Goal: Information Seeking & Learning: Learn about a topic

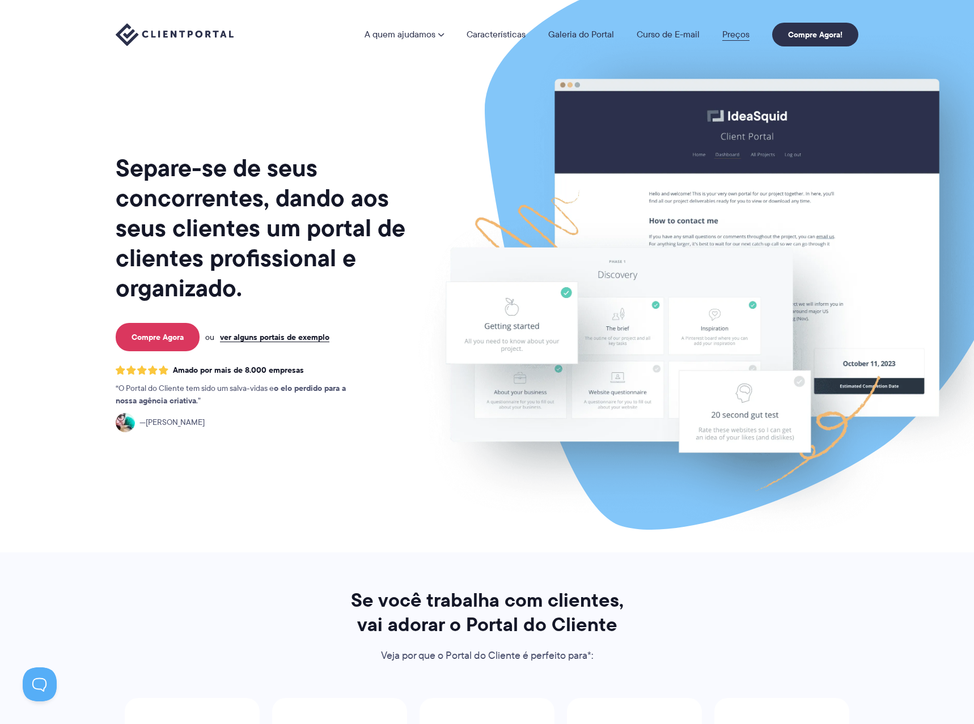
click at [730, 36] on link "Preços" at bounding box center [735, 34] width 27 height 9
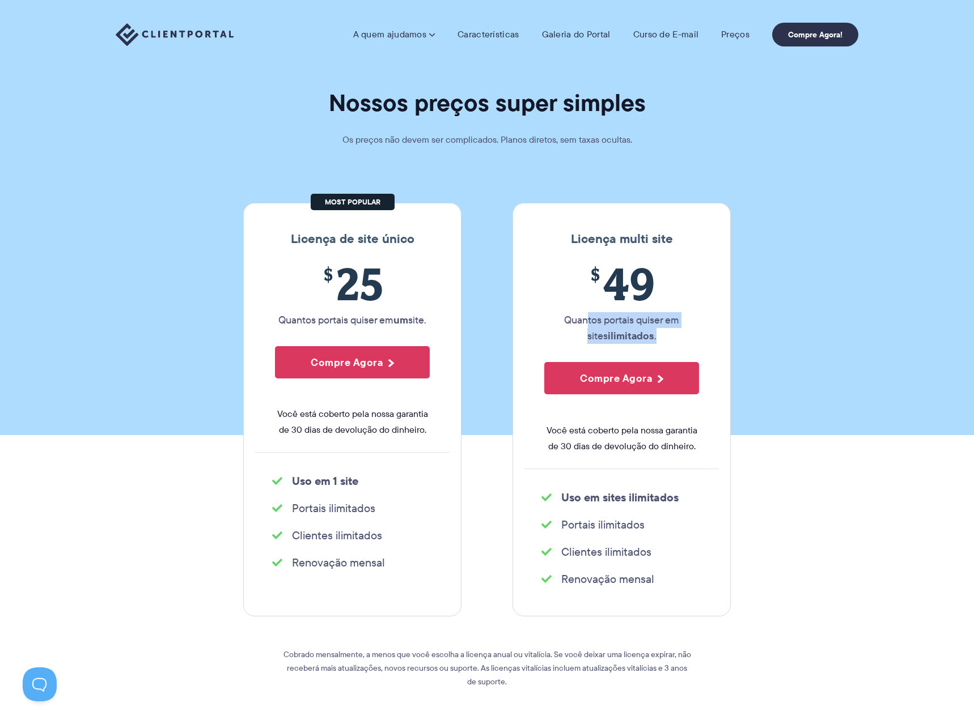
drag, startPoint x: 575, startPoint y: 325, endPoint x: 680, endPoint y: 337, distance: 106.0
click at [680, 337] on p "Quantos portais quiser em sites ilimitados ." at bounding box center [621, 328] width 155 height 32
click at [662, 335] on p "Quantos portais quiser em sites ilimitados ." at bounding box center [621, 328] width 155 height 32
drag, startPoint x: 556, startPoint y: 319, endPoint x: 660, endPoint y: 312, distance: 103.9
click at [660, 311] on div "$ 49 Quantos portais quiser em sites ilimitados . Compre Agora Você está cobert…" at bounding box center [621, 363] width 194 height 211
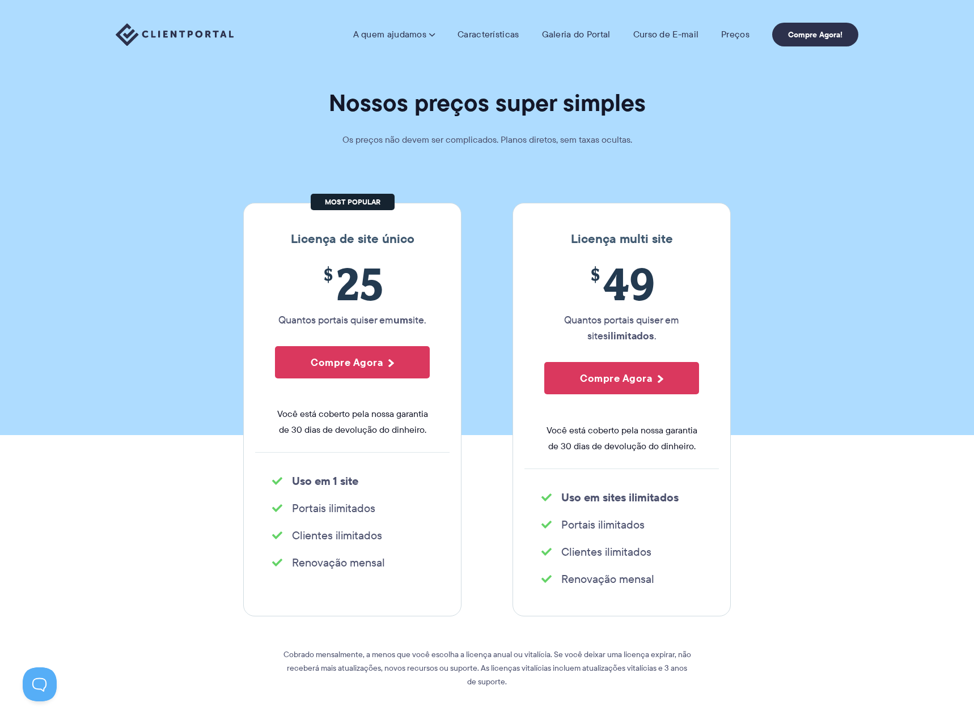
click at [657, 333] on p "Quantos portais quiser em sites ilimitados ." at bounding box center [621, 328] width 155 height 32
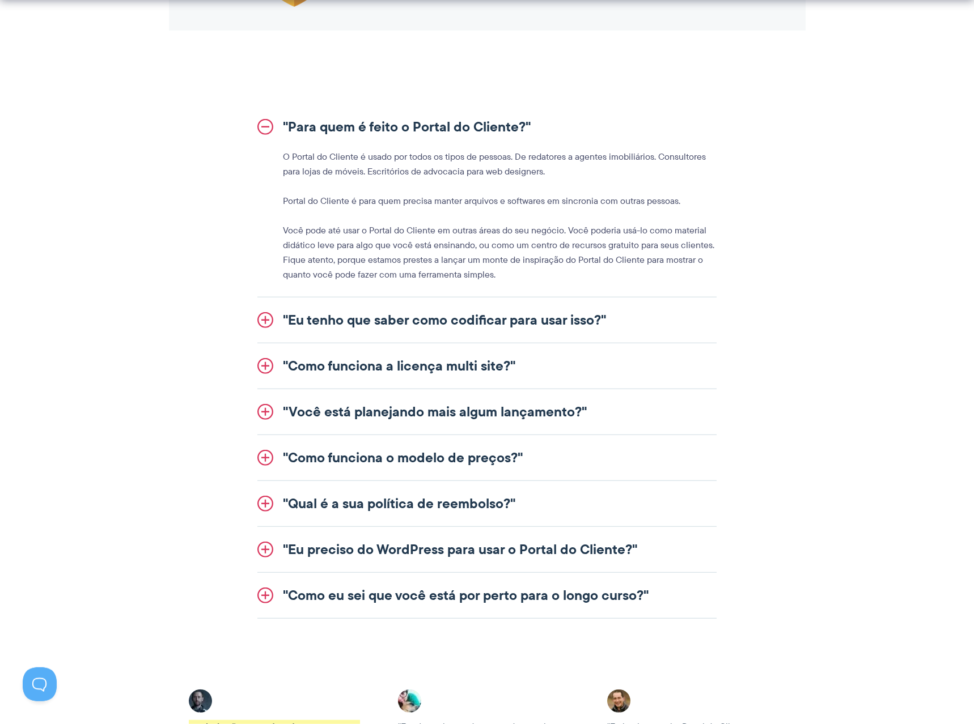
scroll to position [1330, 0]
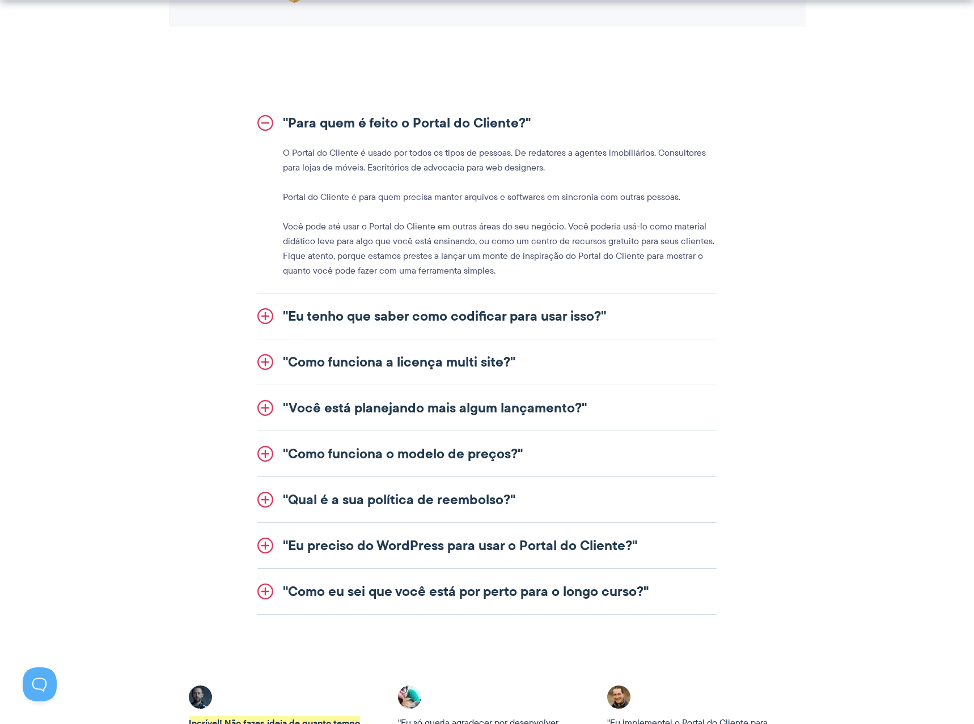
click at [264, 322] on link ""Eu tenho que saber como codificar para usar isso?"" at bounding box center [486, 316] width 459 height 45
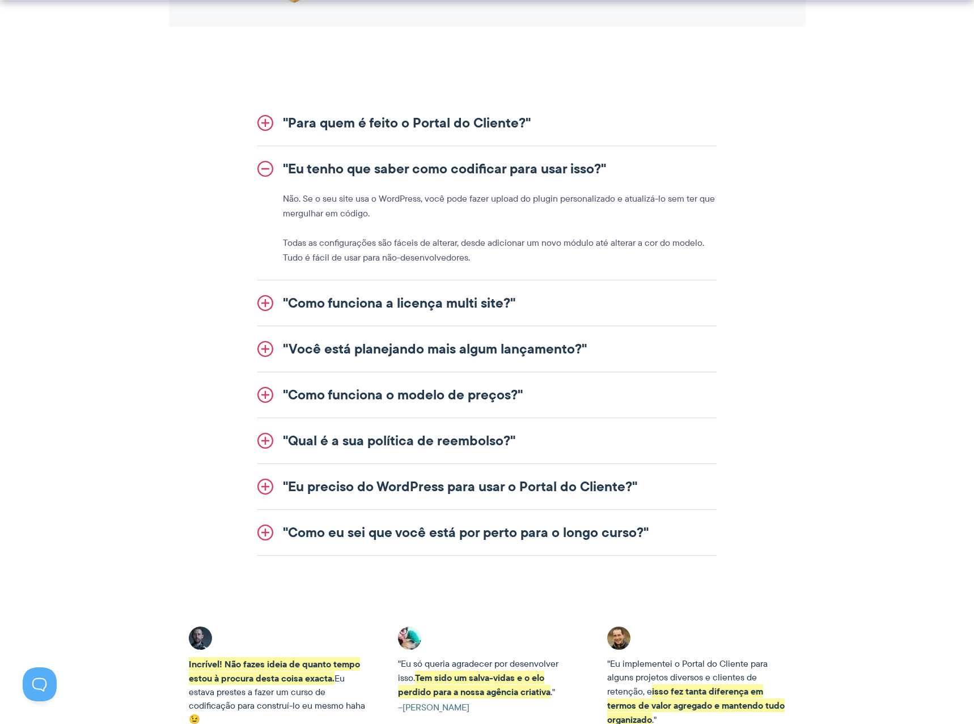
click at [265, 172] on link ""Eu tenho que saber como codificar para usar isso?"" at bounding box center [486, 168] width 459 height 45
click at [262, 167] on link ""Eu tenho que saber como codificar para usar isso?"" at bounding box center [486, 168] width 459 height 45
click at [266, 172] on link ""Eu tenho que saber como codificar para usar isso?"" at bounding box center [486, 168] width 459 height 45
click at [266, 304] on link ""Como funciona a licença multi site?"" at bounding box center [486, 303] width 459 height 45
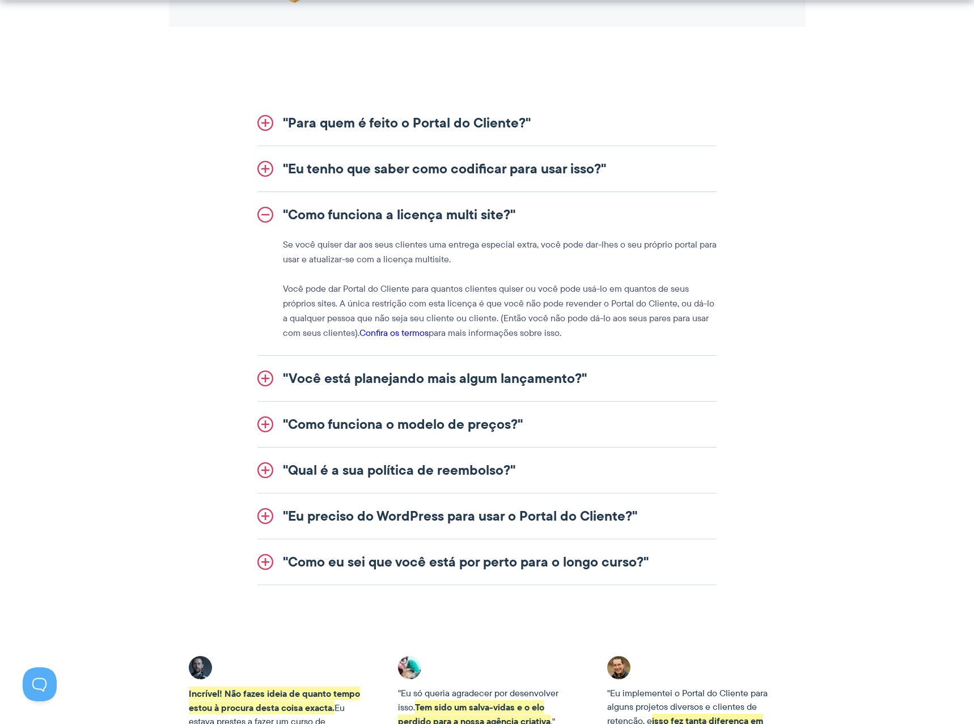
click at [270, 380] on link ""Você está planejando mais algum lançamento?"" at bounding box center [486, 378] width 459 height 45
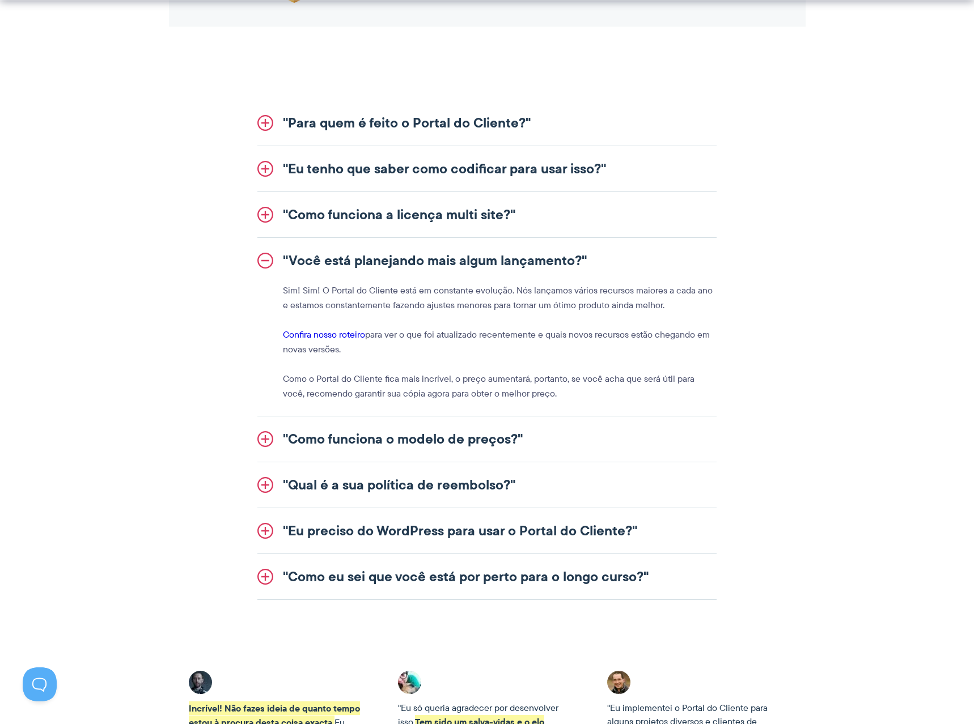
click at [273, 434] on link ""Como funciona o modelo de preços?"" at bounding box center [486, 439] width 459 height 45
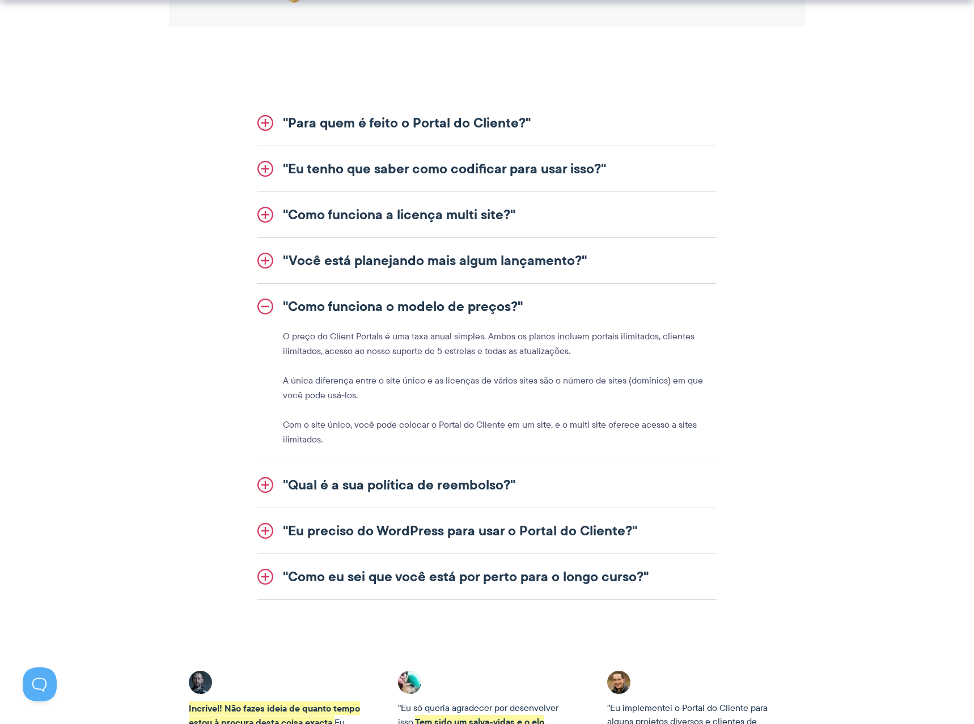
click at [264, 475] on link ""Qual é a sua política de reembolso?"" at bounding box center [486, 484] width 459 height 45
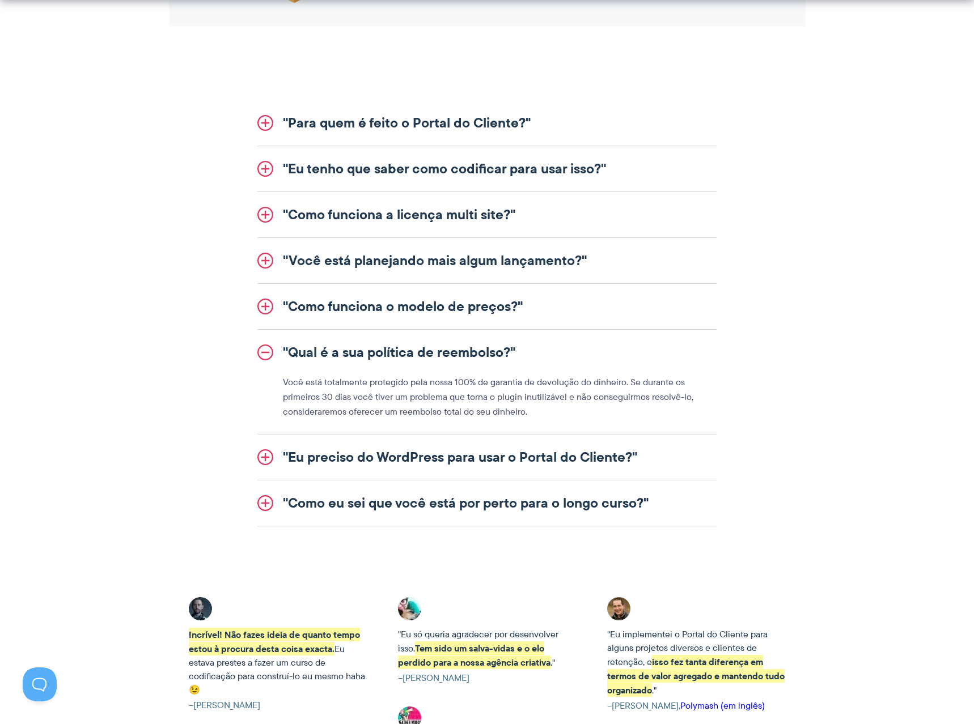
click at [262, 457] on link ""Eu preciso do WordPress para usar o Portal do Cliente?"" at bounding box center [486, 457] width 459 height 45
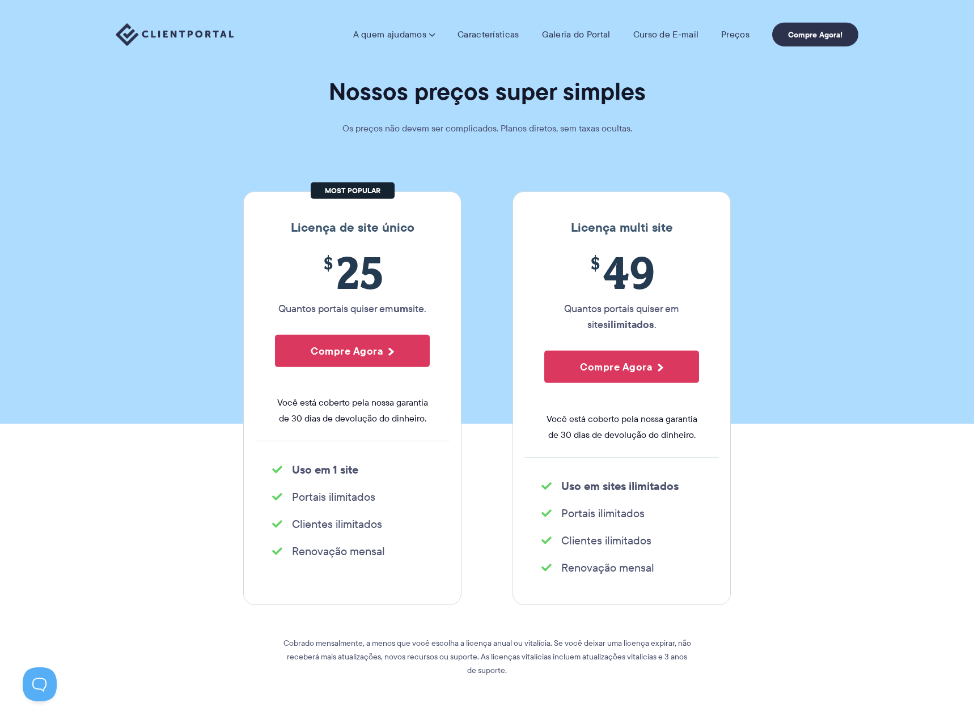
scroll to position [0, 0]
